Goal: Information Seeking & Learning: Learn about a topic

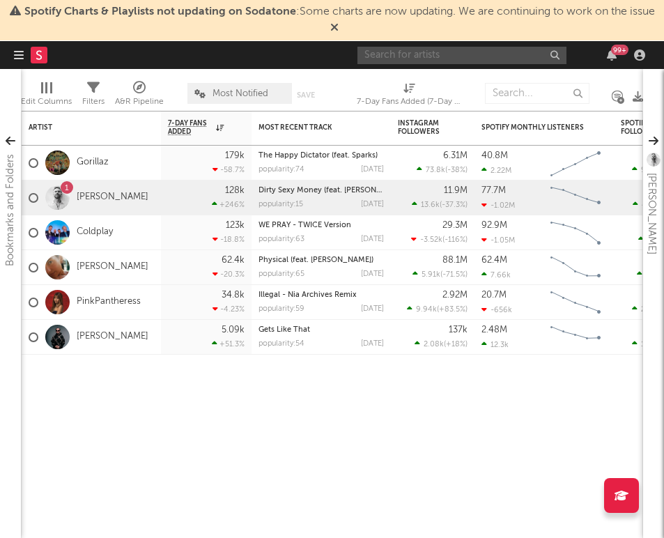
click at [409, 56] on input "text" at bounding box center [461, 55] width 209 height 17
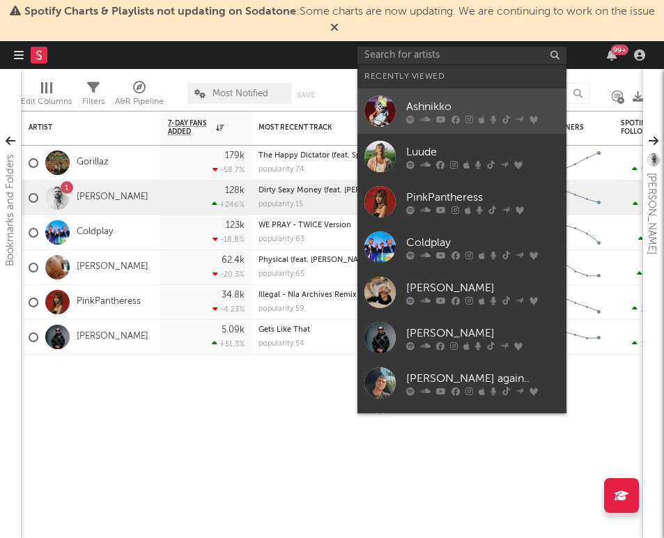
click at [429, 97] on link "Ashnikko" at bounding box center [461, 110] width 209 height 45
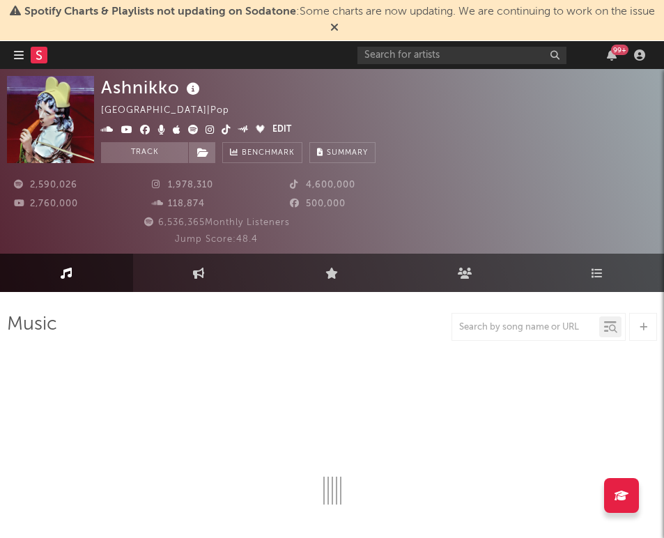
select select "6m"
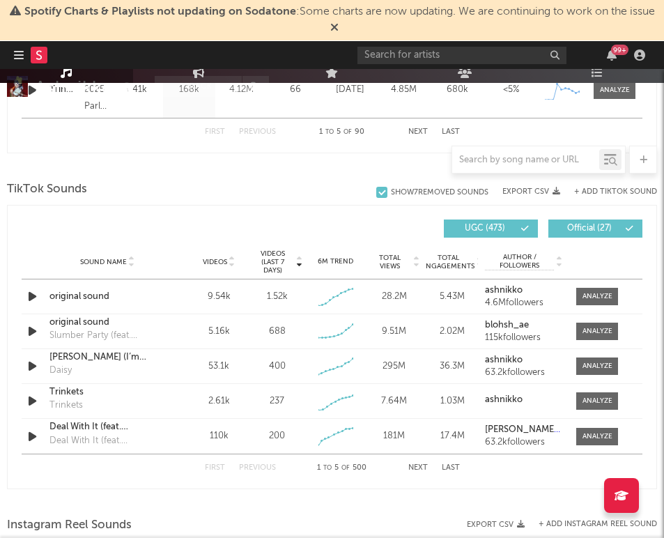
scroll to position [971, 0]
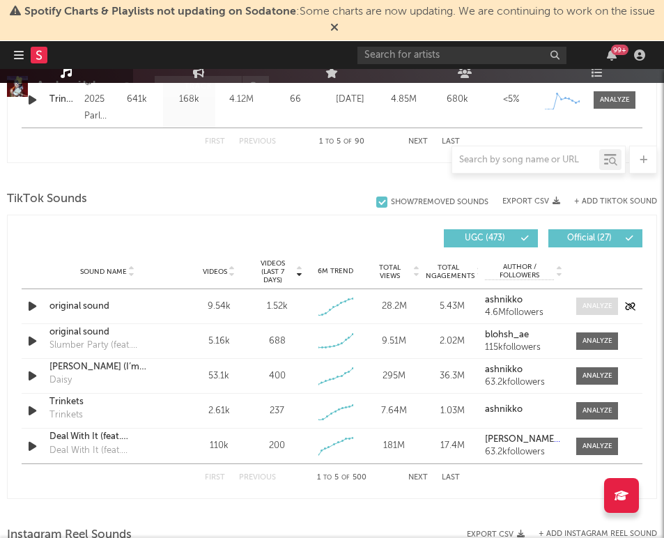
click at [584, 308] on div at bounding box center [597, 306] width 30 height 10
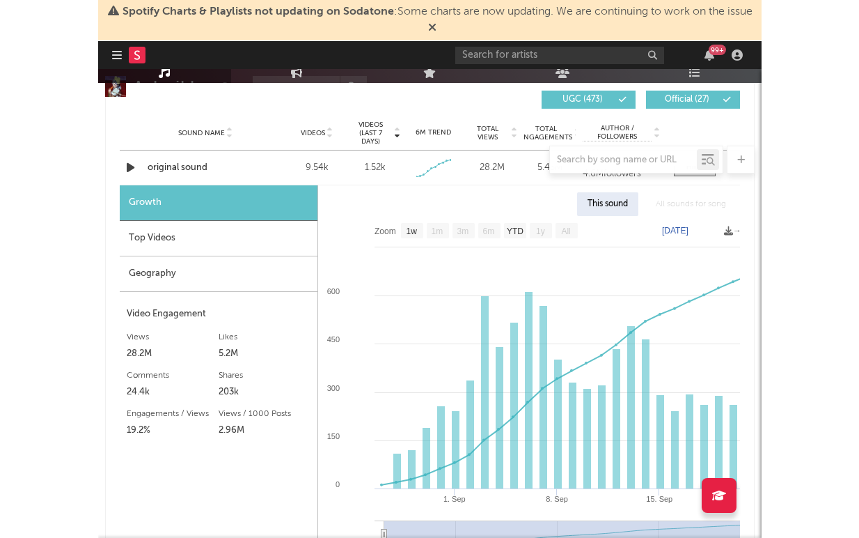
scroll to position [1026, 0]
